Goal: Task Accomplishment & Management: Use online tool/utility

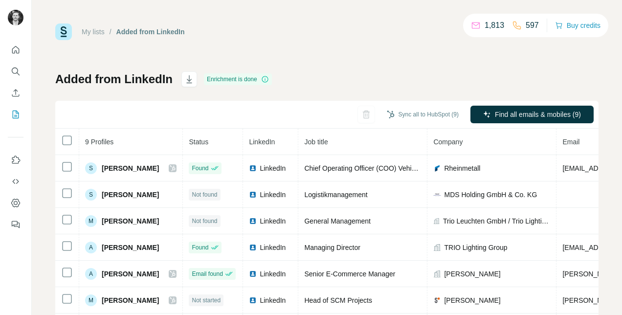
click at [119, 169] on span "[PERSON_NAME]" at bounding box center [130, 168] width 57 height 10
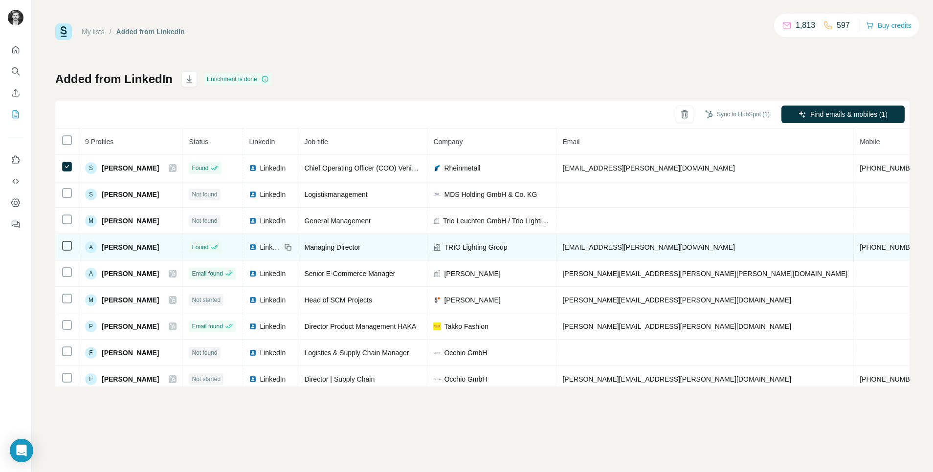
drag, startPoint x: 768, startPoint y: 264, endPoint x: 380, endPoint y: 248, distance: 388.4
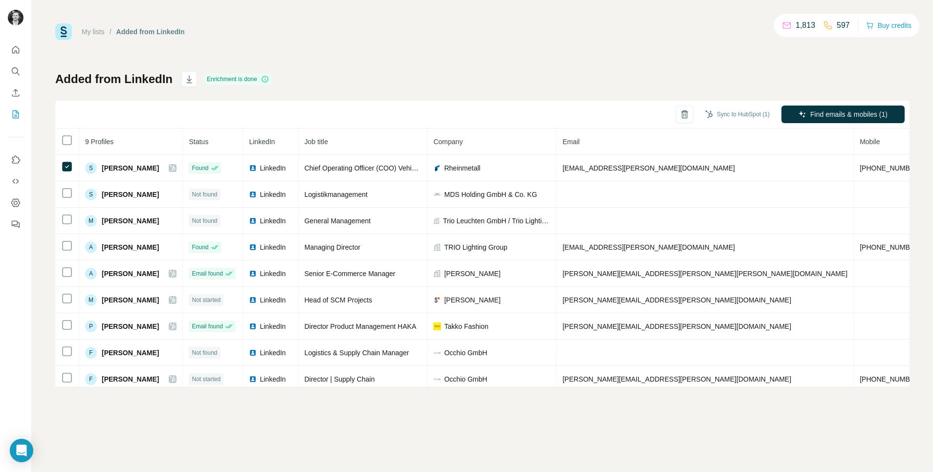
click at [621, 23] on p "597" at bounding box center [842, 26] width 13 height 12
click at [621, 23] on p "1,813" at bounding box center [805, 26] width 20 height 12
drag, startPoint x: 801, startPoint y: 23, endPoint x: 715, endPoint y: 58, distance: 93.2
click at [621, 58] on div "My lists / Added from LinkedIn 1,813 597 Buy credits Added from LinkedIn Enrich…" at bounding box center [482, 204] width 854 height 363
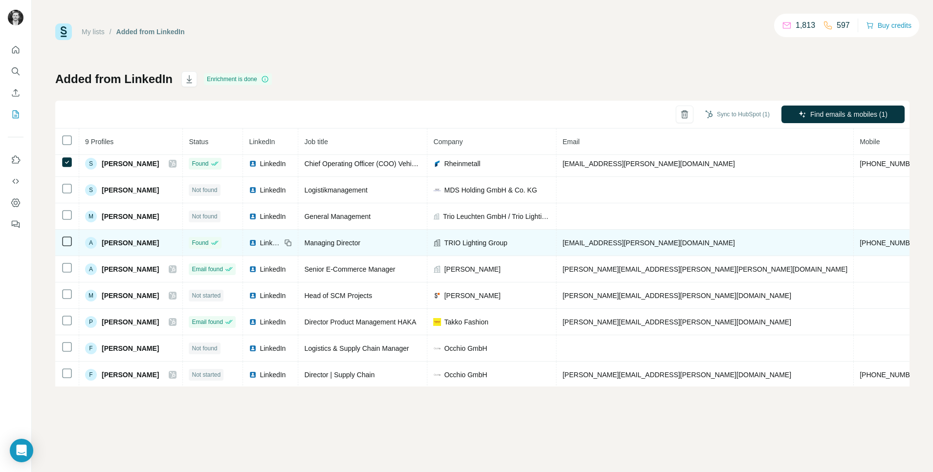
scroll to position [6, 0]
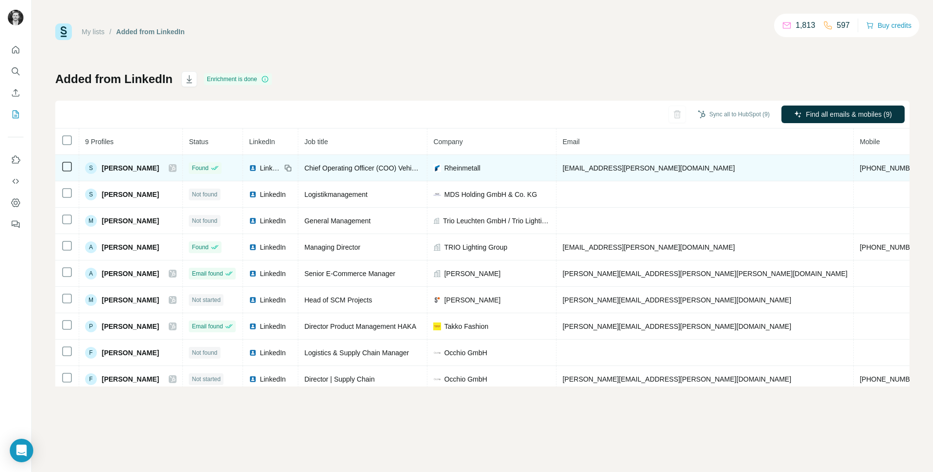
click at [68, 160] on td at bounding box center [67, 168] width 24 height 26
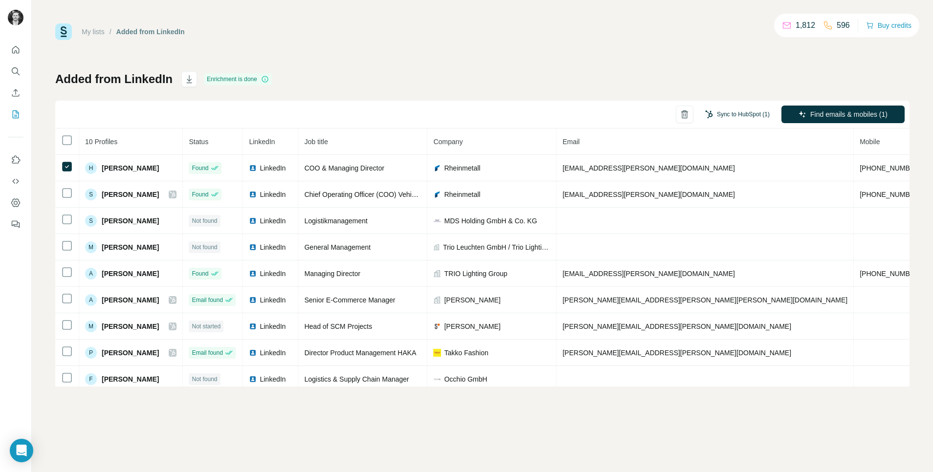
click at [758, 112] on button "Sync to HubSpot (1)" at bounding box center [737, 114] width 78 height 15
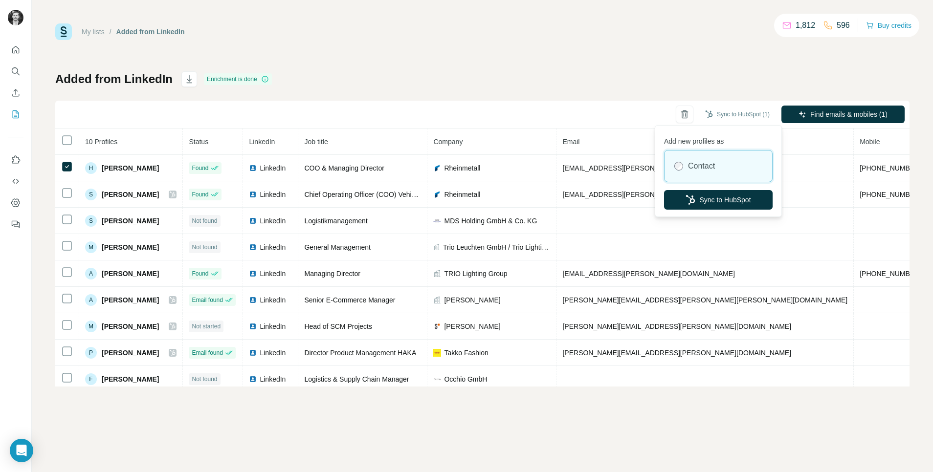
click at [721, 168] on div "Contact" at bounding box center [718, 166] width 108 height 31
click at [731, 199] on button "Sync to HubSpot" at bounding box center [718, 200] width 109 height 20
